Goal: Use online tool/utility

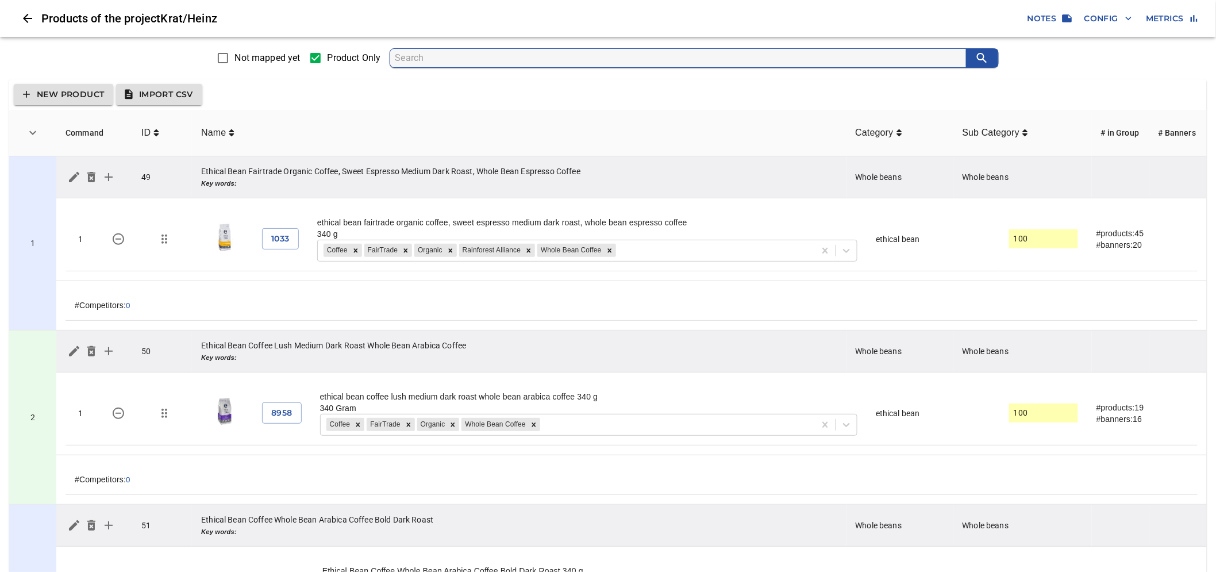
click at [184, 98] on span "Import CSV" at bounding box center [159, 94] width 68 height 14
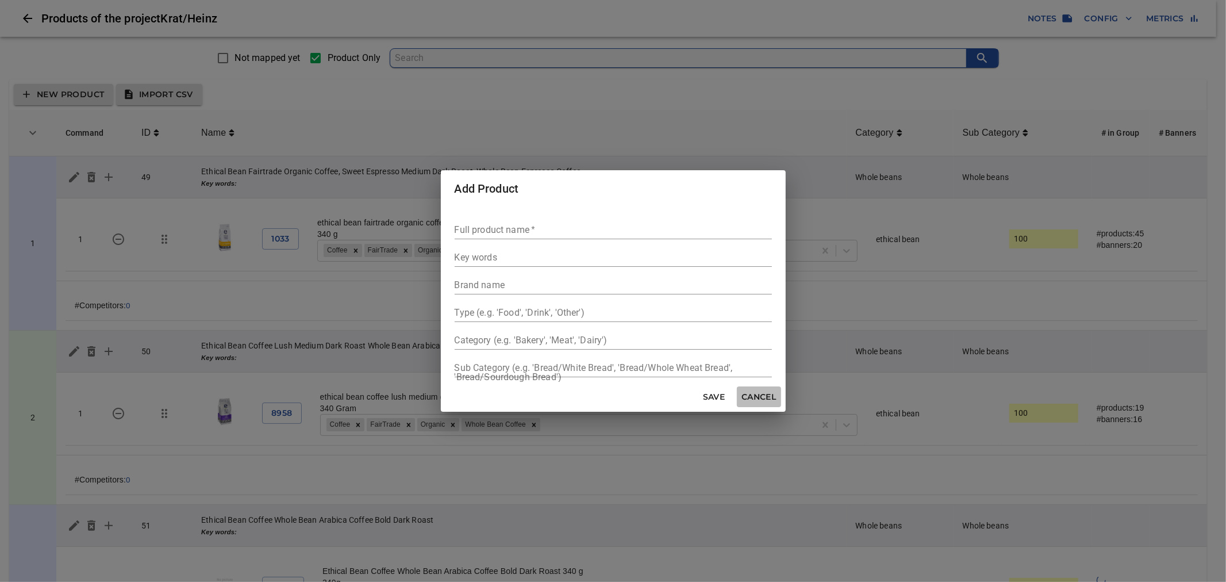
click at [770, 403] on span "Cancel" at bounding box center [758, 397] width 34 height 14
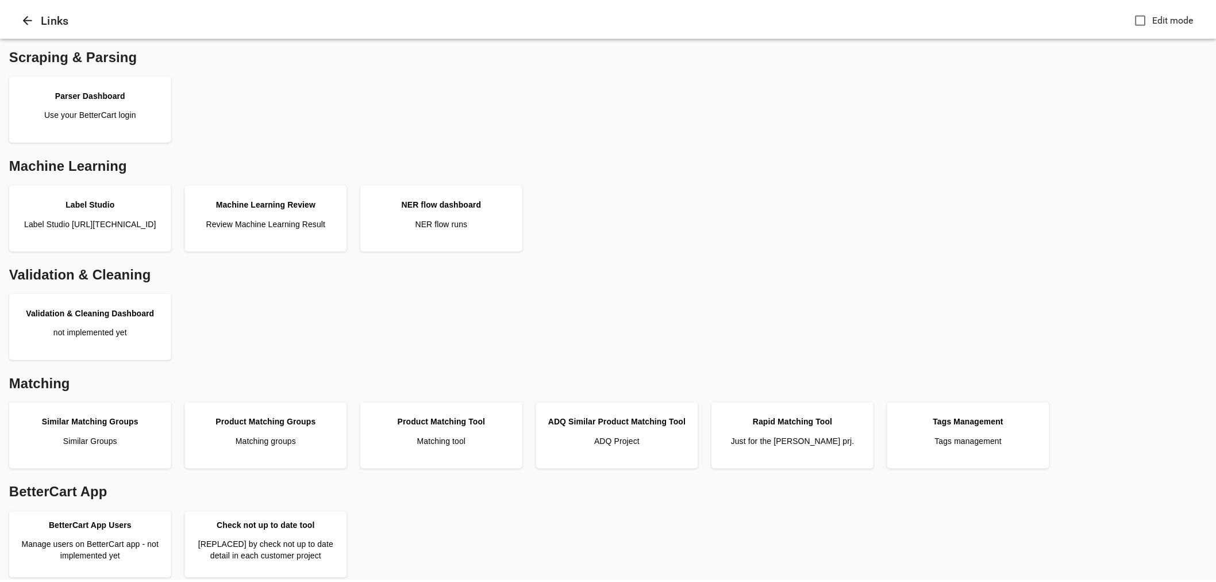
scroll to position [191, 0]
